Goal: Task Accomplishment & Management: Manage account settings

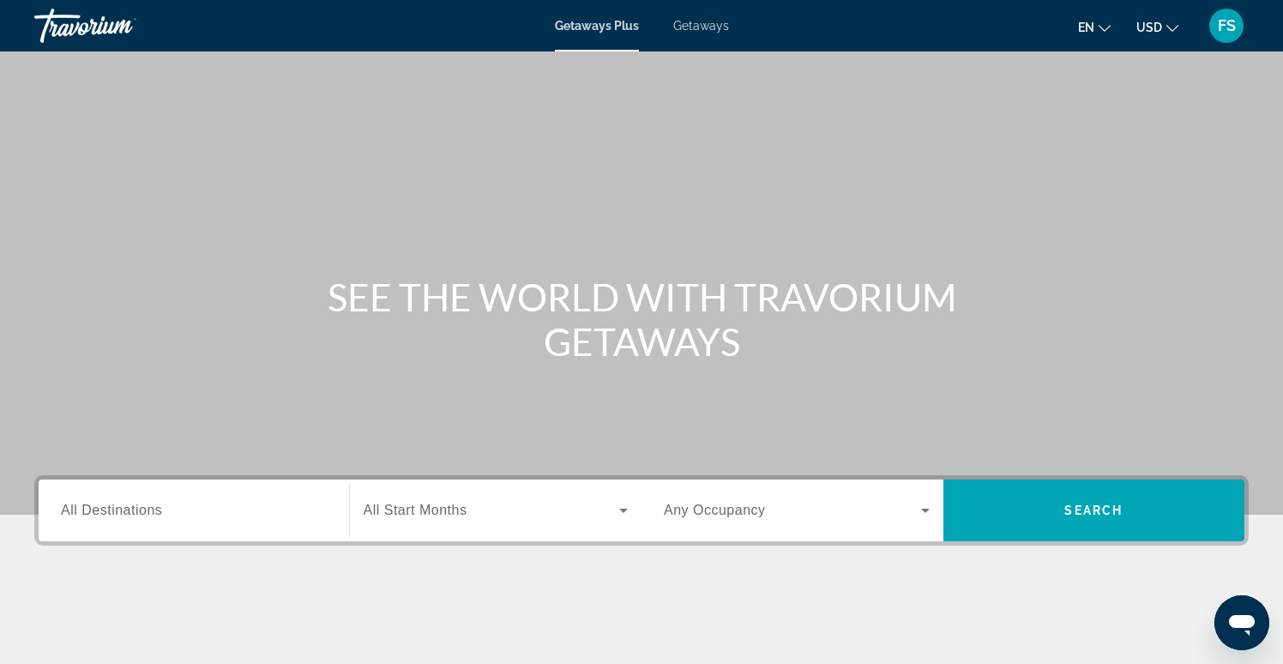
click at [1223, 32] on span "FS" at bounding box center [1227, 25] width 18 height 17
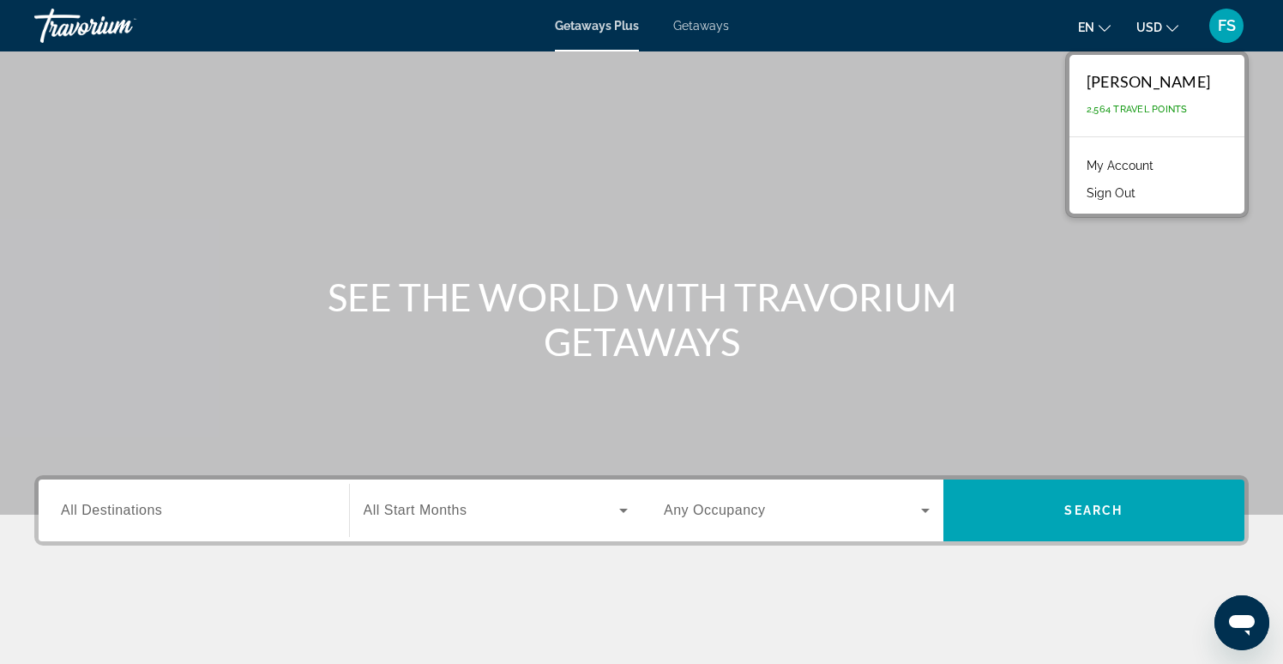
click at [1162, 165] on link "My Account" at bounding box center [1120, 165] width 84 height 22
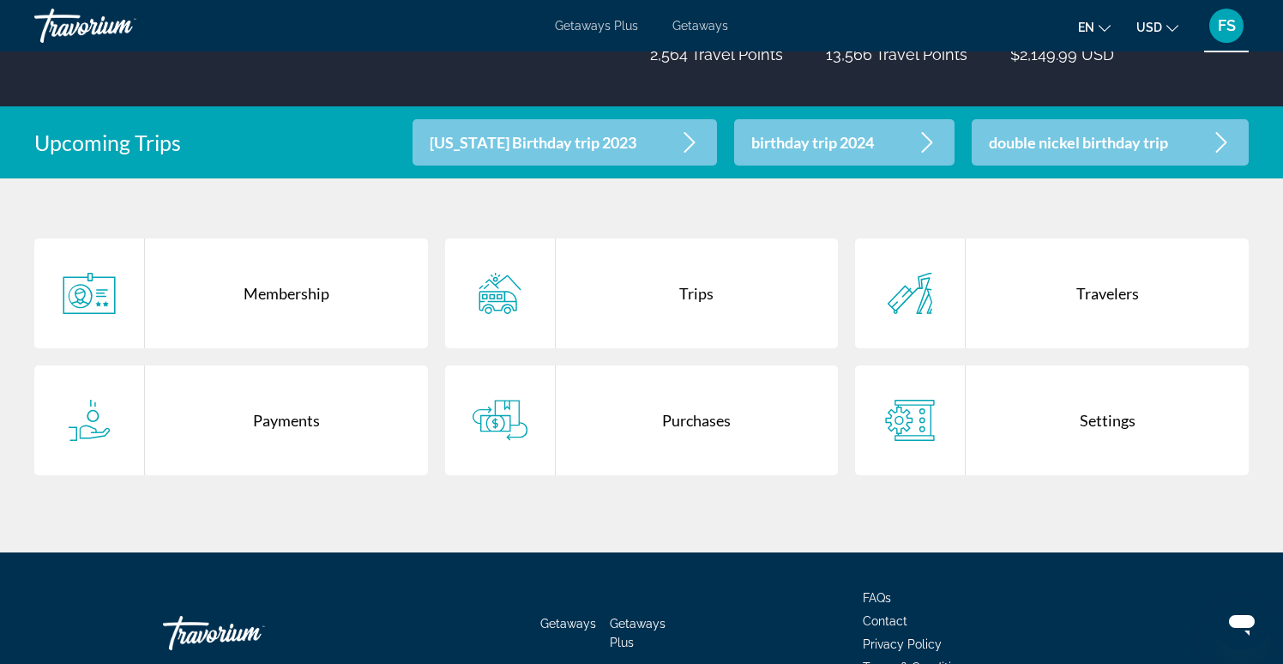
scroll to position [280, 0]
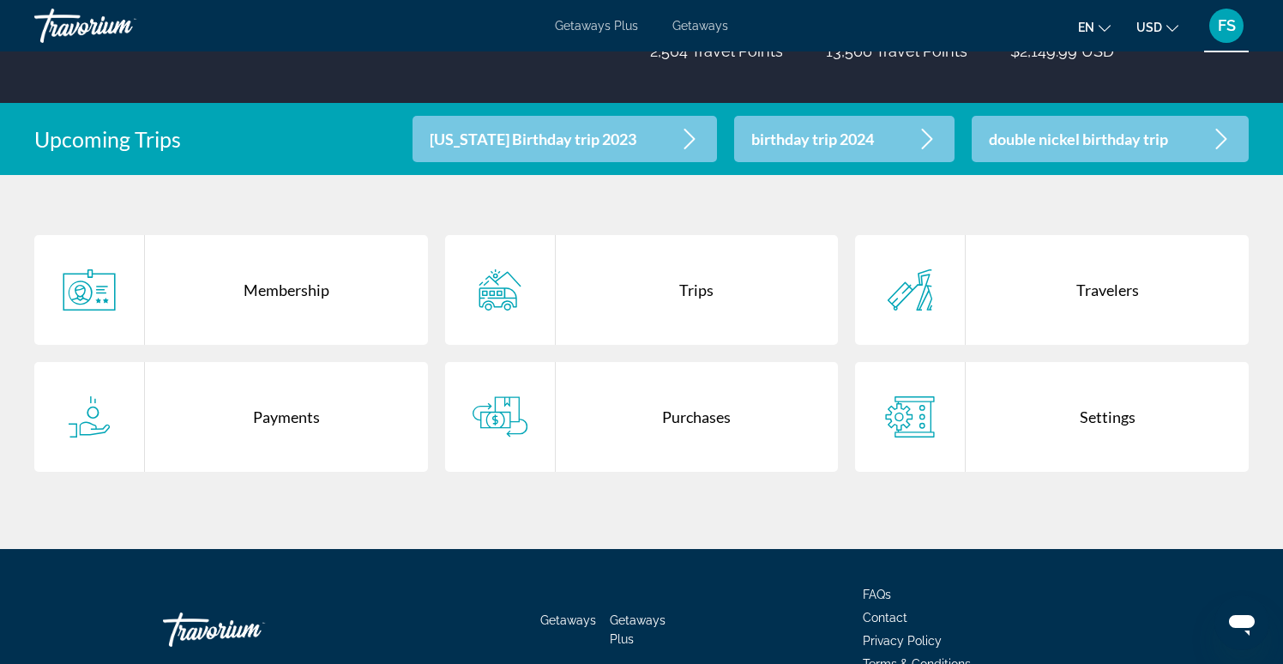
click at [712, 427] on div "Purchases" at bounding box center [697, 417] width 283 height 110
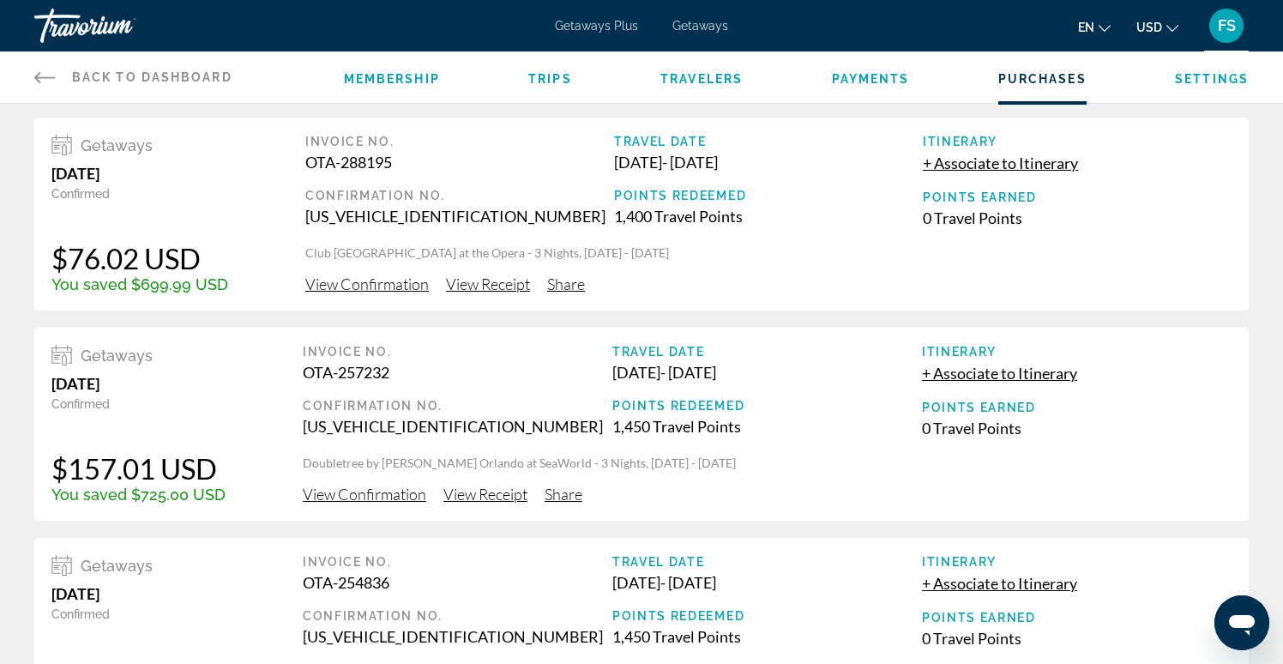
scroll to position [6, 0]
